Goal: Task Accomplishment & Management: Use online tool/utility

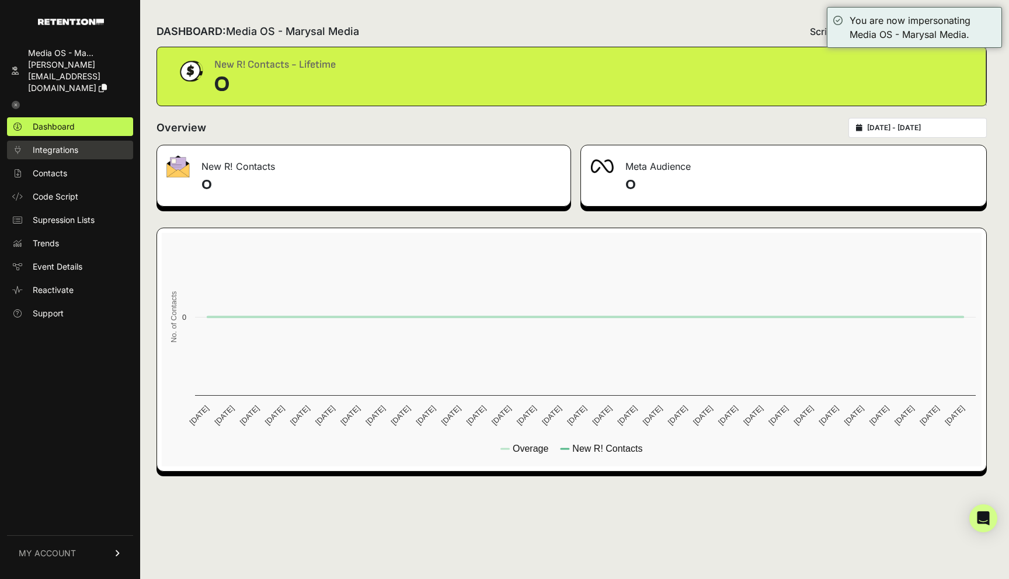
click at [58, 144] on span "Integrations" at bounding box center [56, 150] width 46 height 12
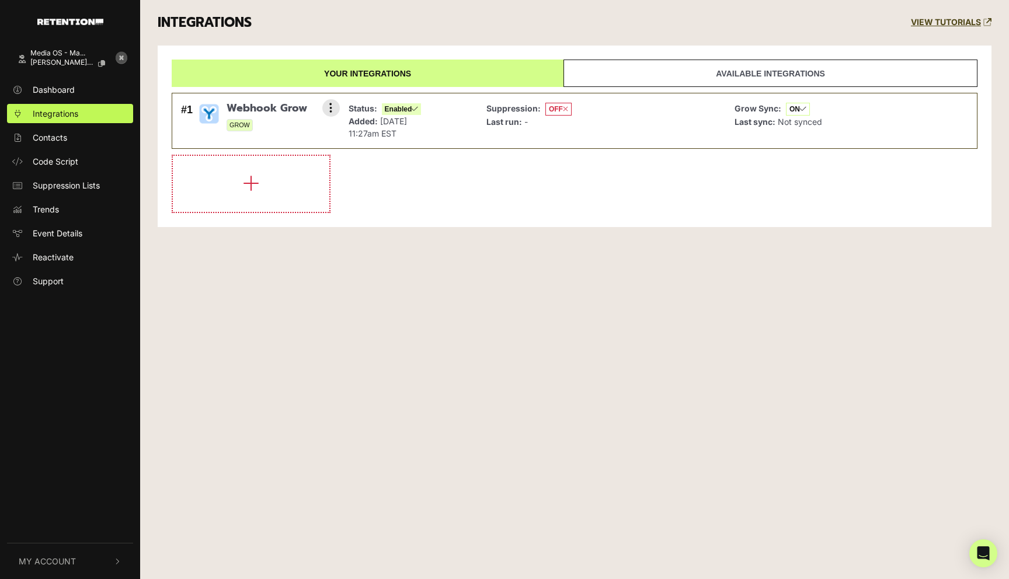
click at [225, 121] on div "#1 Webhook Grow GROW Settings Sync History Disable Check credentials Remove" at bounding box center [257, 120] width 159 height 43
click at [241, 107] on span "Webhook Grow" at bounding box center [267, 108] width 81 height 13
click at [335, 107] on button at bounding box center [331, 108] width 18 height 18
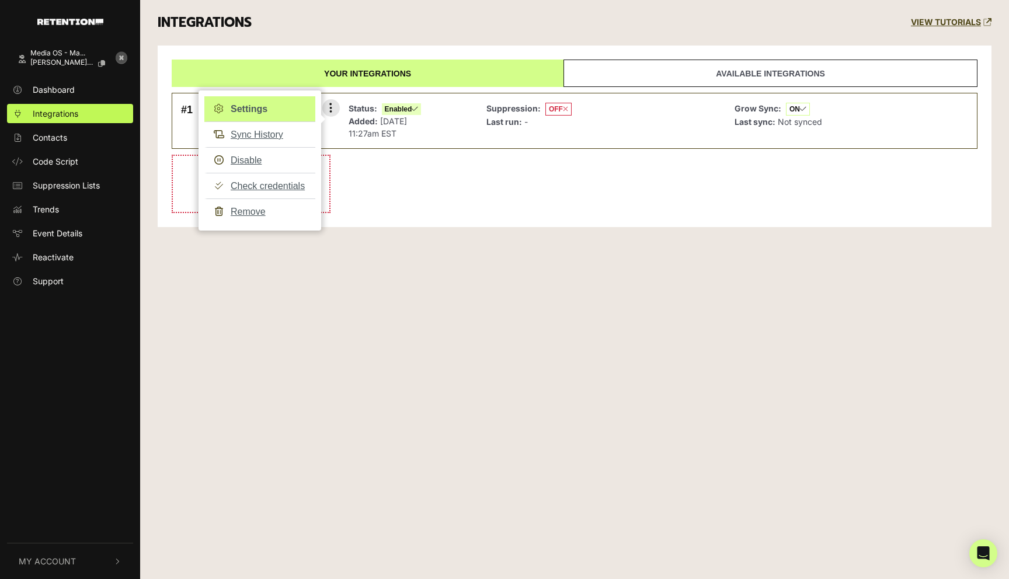
click at [271, 103] on link "Settings" at bounding box center [259, 109] width 111 height 26
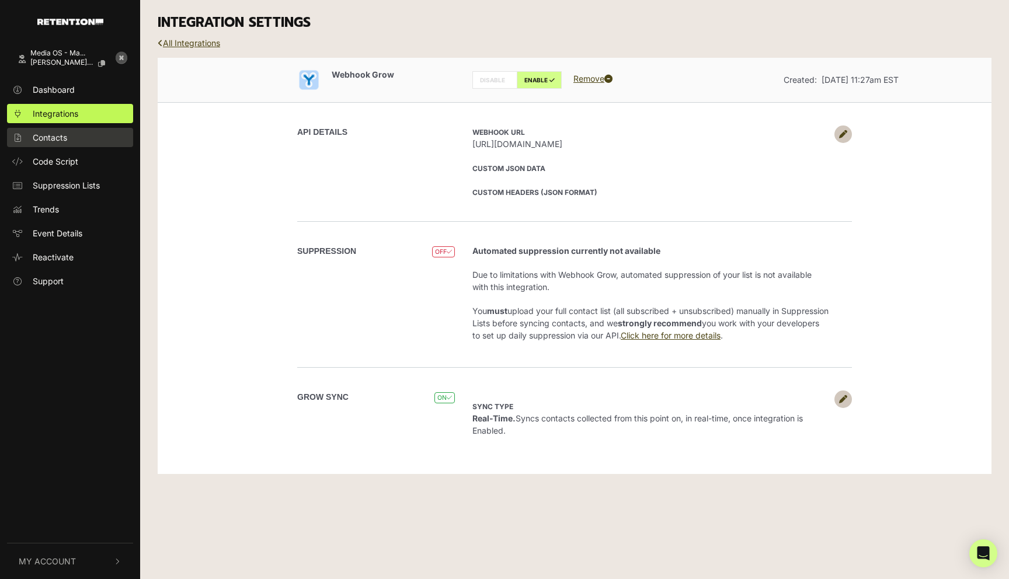
click at [30, 133] on link "Contacts" at bounding box center [70, 137] width 126 height 19
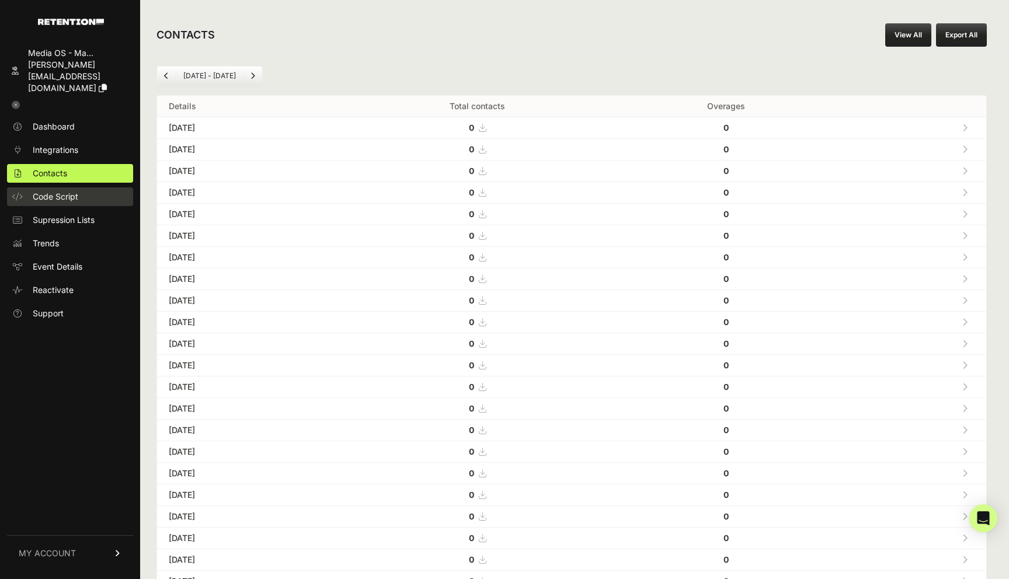
click at [69, 191] on span "Code Script" at bounding box center [56, 197] width 46 height 12
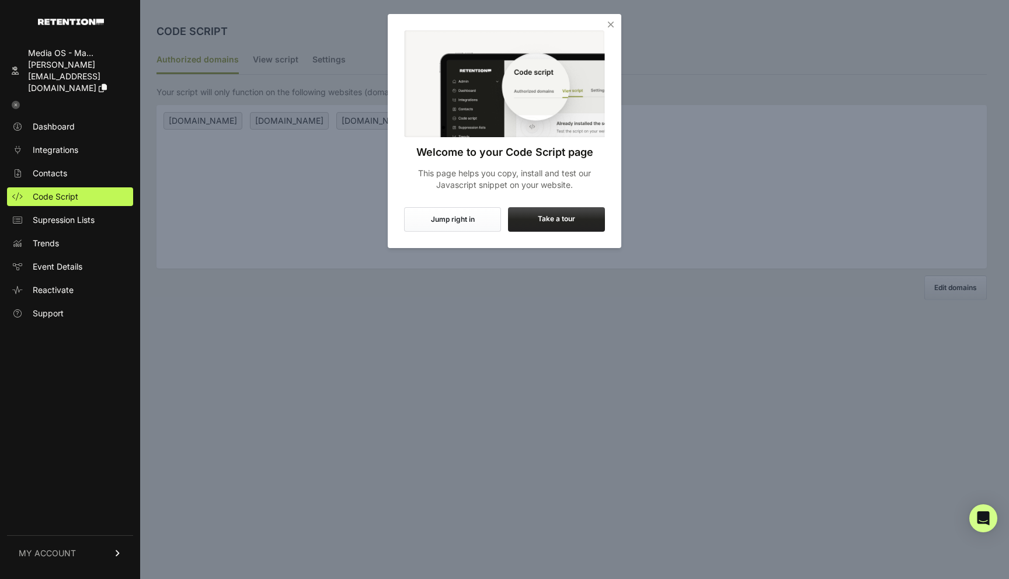
click at [452, 220] on button "Jump right in" at bounding box center [452, 219] width 97 height 25
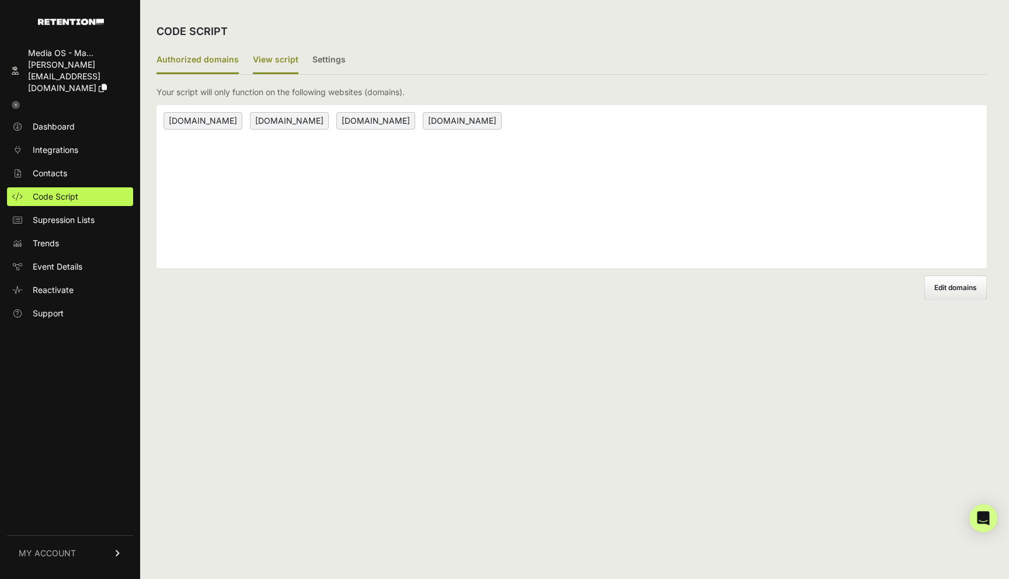
click at [283, 67] on label "View script" at bounding box center [276, 60] width 46 height 27
click at [0, 0] on input "View script" at bounding box center [0, 0] width 0 height 0
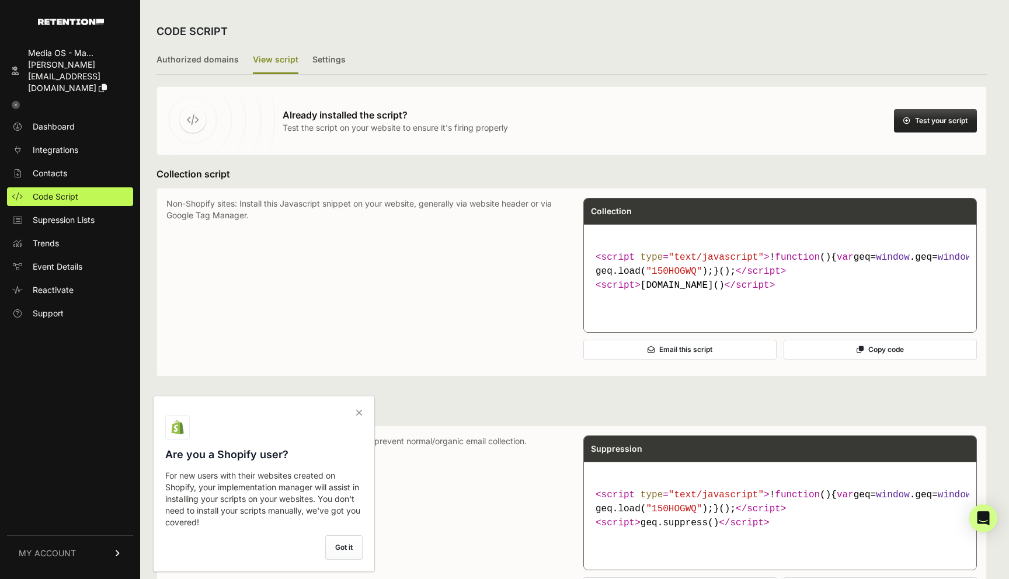
click at [682, 279] on code "< script type = "text/javascript" > ! function ( ) { var geq= window .geq= wind…" at bounding box center [780, 271] width 378 height 51
copy span "150HOGWQ"
click at [61, 121] on span "Dashboard" at bounding box center [54, 127] width 42 height 12
